Goal: Browse casually: Explore the website without a specific task or goal

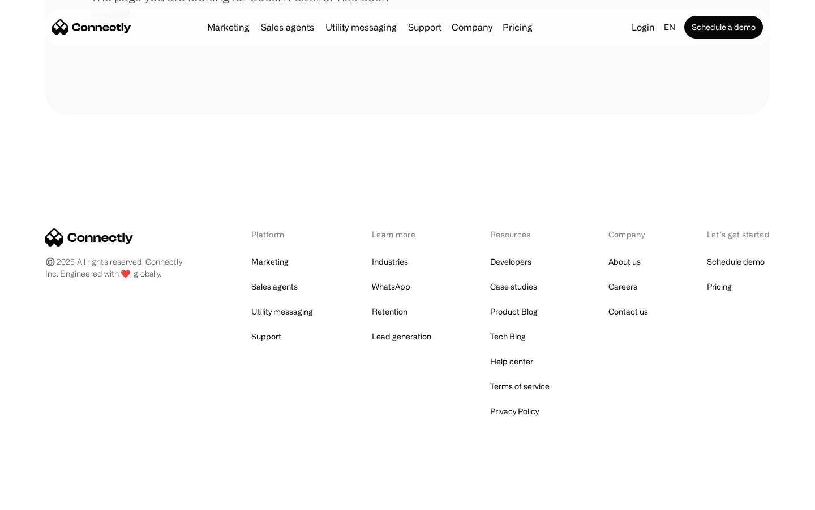
scroll to position [207, 0]
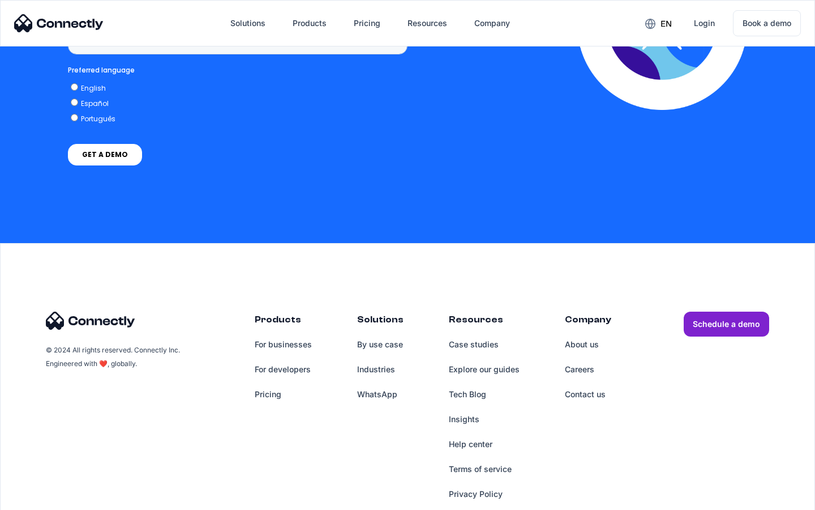
scroll to position [848, 0]
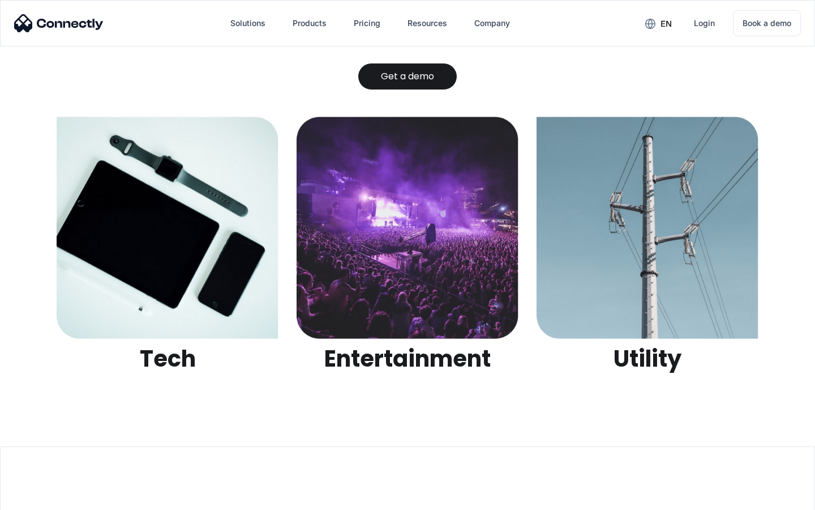
scroll to position [3572, 0]
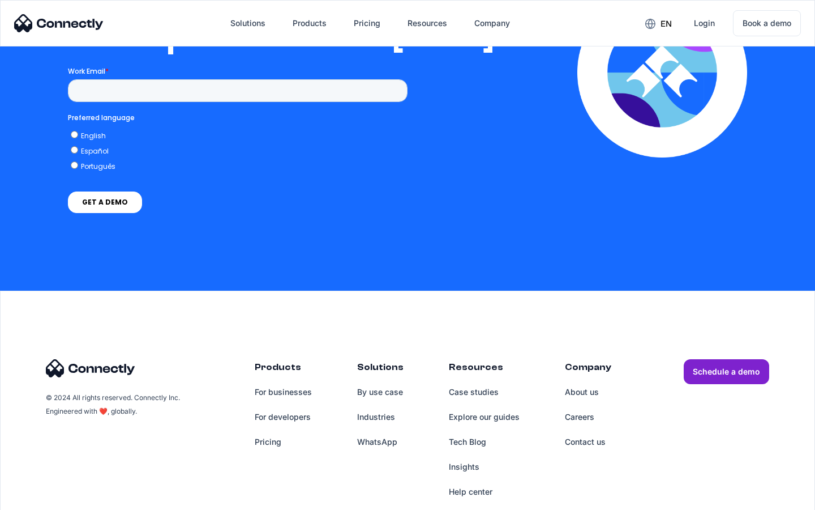
scroll to position [2303, 0]
